Goal: Task Accomplishment & Management: Use online tool/utility

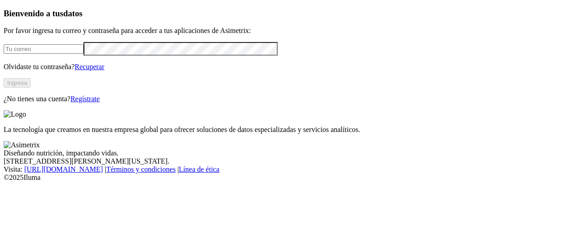
click at [66, 54] on input "email" at bounding box center [44, 48] width 80 height 9
click at [83, 54] on input "pedro.vargas@grupobios.co" at bounding box center [44, 48] width 80 height 9
type input "p"
paste input "[PERSON_NAME][EMAIL_ADDRESS][PERSON_NAME][DOMAIN_NAME]"
type input "[PERSON_NAME][EMAIL_ADDRESS][PERSON_NAME][DOMAIN_NAME]"
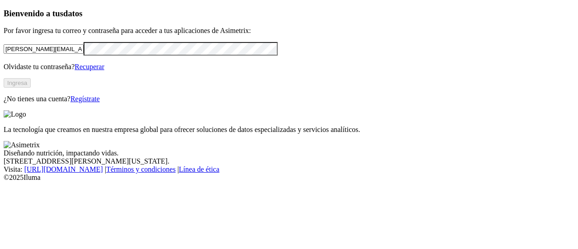
click at [104, 70] on link "Recuperar" at bounding box center [89, 67] width 30 height 8
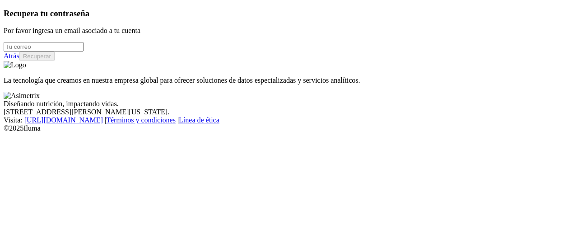
click at [46, 51] on input "email" at bounding box center [44, 46] width 80 height 9
type input "p"
paste input "pedro.vargas@opav.co"
type input "pedro.vargas@opav.co"
click at [55, 61] on button "Recuperar" at bounding box center [36, 55] width 35 height 9
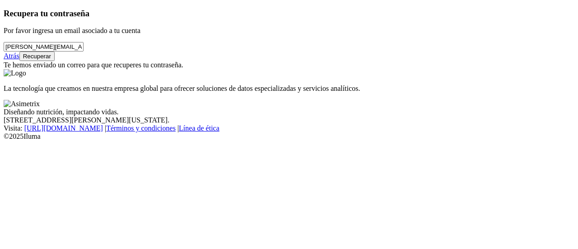
click at [55, 61] on button "Recuperar" at bounding box center [36, 55] width 35 height 9
click at [19, 60] on link "Atrás" at bounding box center [12, 56] width 16 height 8
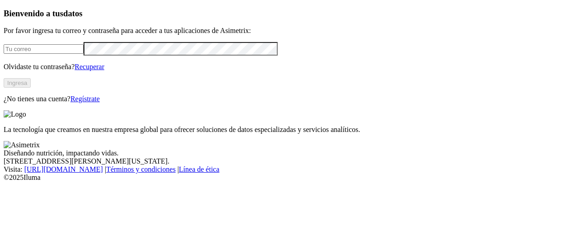
click at [62, 54] on input "email" at bounding box center [44, 48] width 80 height 9
type input "pedro.vargas@opav.co"
click at [31, 88] on button "Ingresa" at bounding box center [17, 82] width 27 height 9
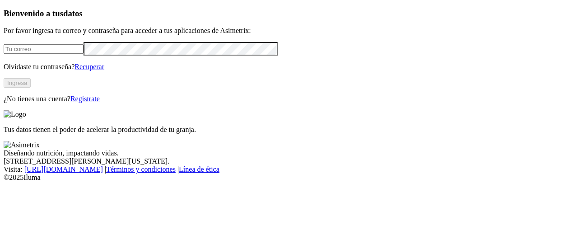
type input "[PERSON_NAME][EMAIL_ADDRESS][PERSON_NAME][DOMAIN_NAME]"
click at [31, 88] on button "Ingresa" at bounding box center [17, 82] width 27 height 9
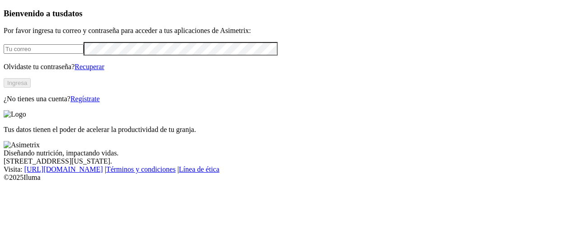
type input "[PERSON_NAME][EMAIL_ADDRESS][PERSON_NAME][DOMAIN_NAME]"
click at [31, 88] on button "Ingresa" at bounding box center [17, 82] width 27 height 9
